Goal: Information Seeking & Learning: Learn about a topic

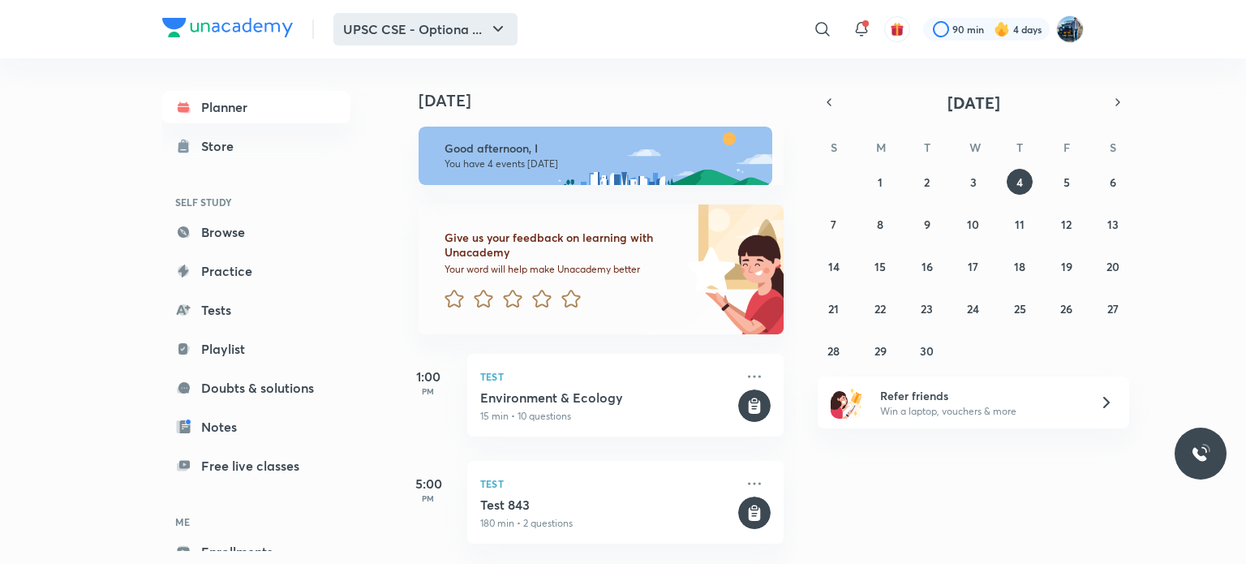
click at [457, 32] on button "UPSC CSE - Optiona ..." at bounding box center [425, 29] width 184 height 32
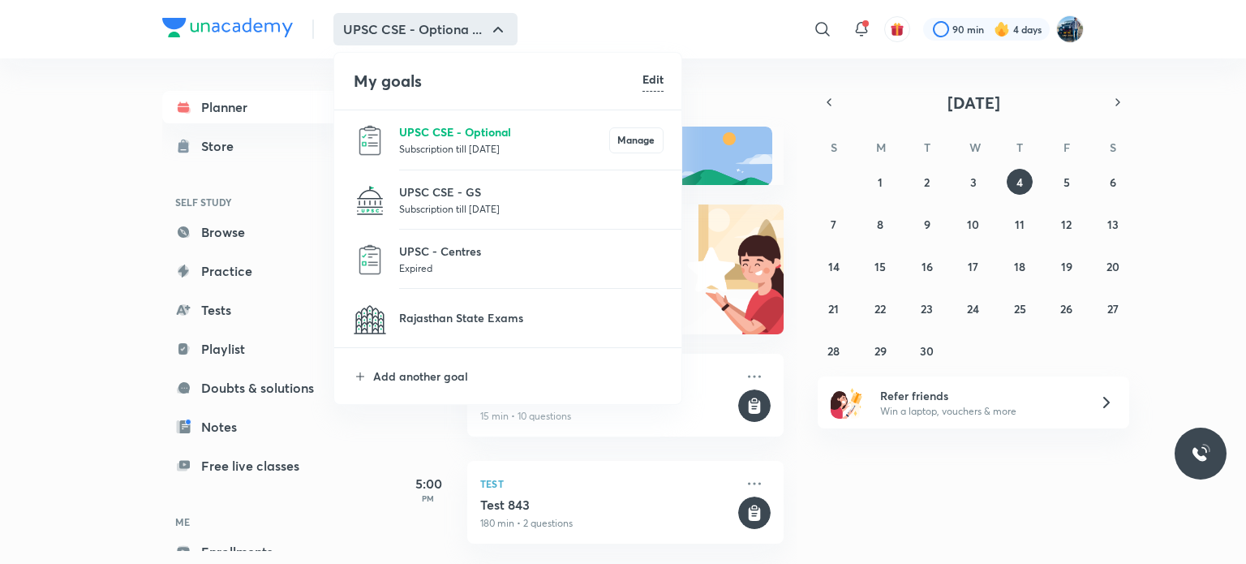
click at [427, 125] on p "UPSC CSE - Optional" at bounding box center [504, 131] width 210 height 17
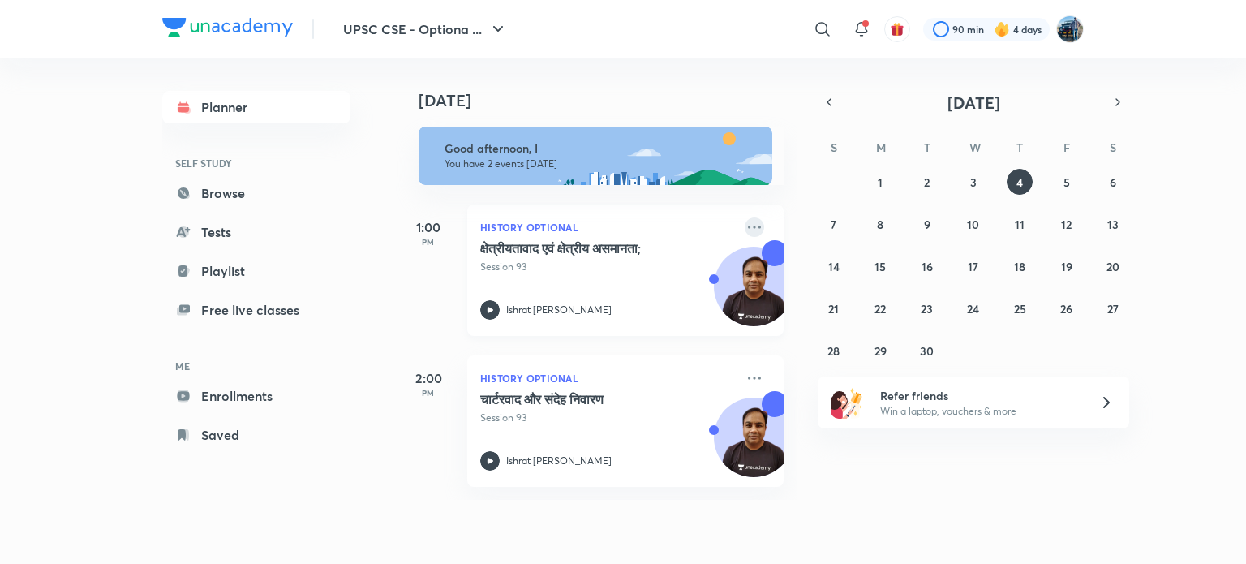
click at [745, 223] on icon at bounding box center [754, 226] width 19 height 19
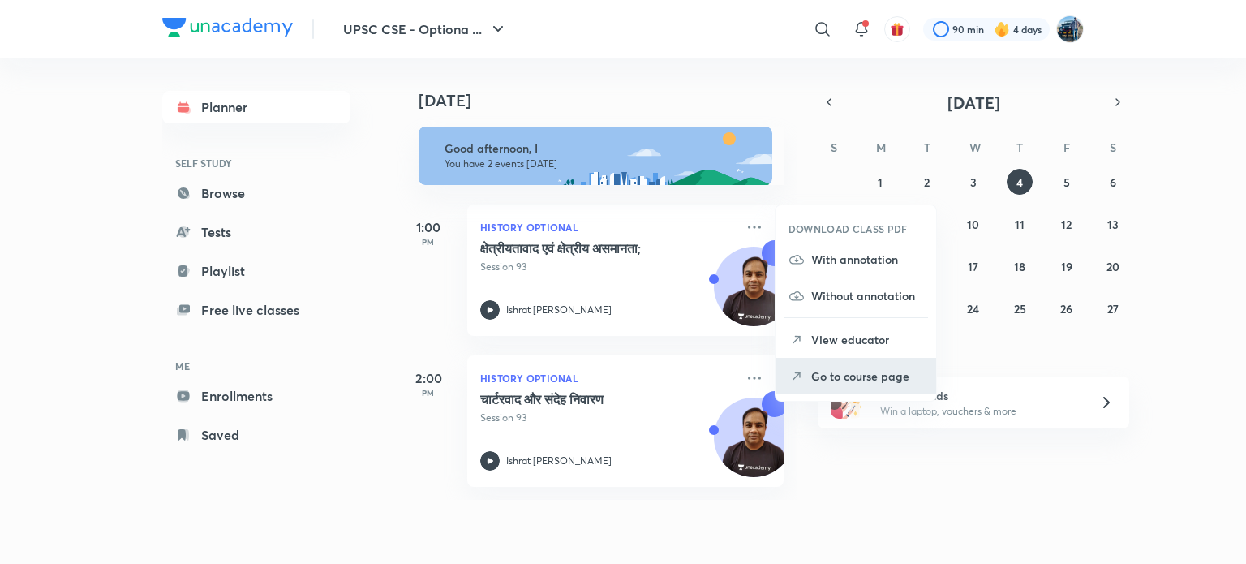
click at [811, 374] on p "Go to course page" at bounding box center [867, 375] width 112 height 17
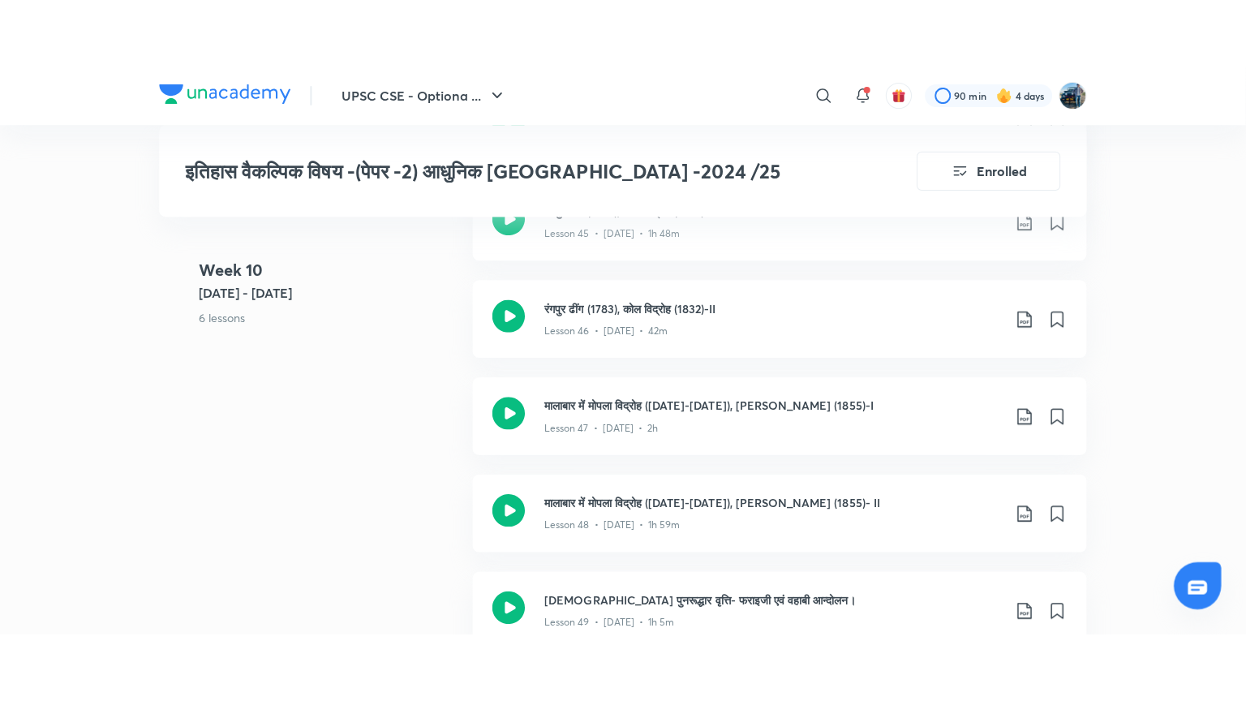
scroll to position [5746, 0]
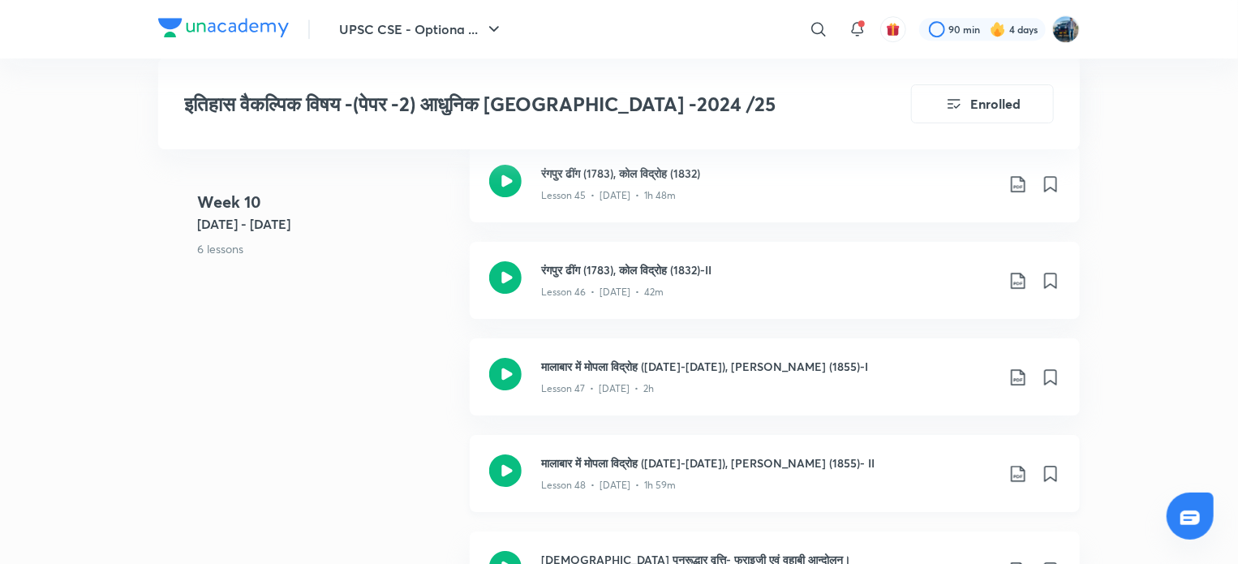
click at [875, 454] on h3 "मालाबार में मोपला विद्रोह ([DATE]-[DATE]), [PERSON_NAME] (1855)- II" at bounding box center [768, 462] width 454 height 17
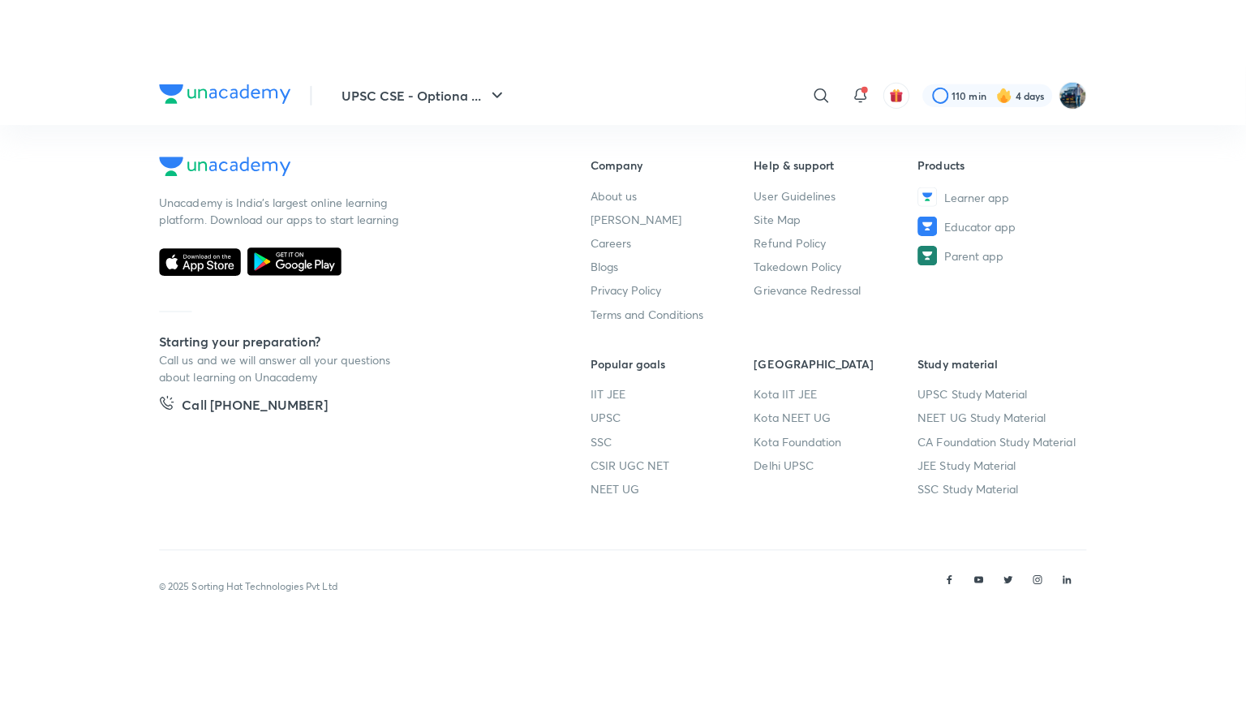
scroll to position [842, 0]
